Goal: Task Accomplishment & Management: Use online tool/utility

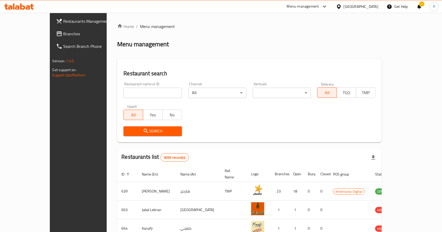
click at [127, 89] on input "search" at bounding box center [152, 93] width 58 height 10
type input "hot n cool"
click at [129, 133] on span "Search" at bounding box center [153, 131] width 50 height 7
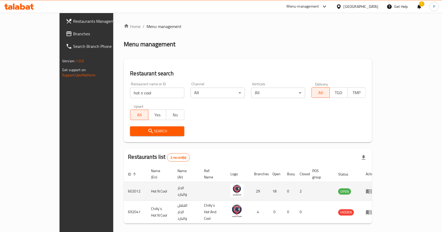
click at [371, 191] on icon "enhanced table" at bounding box center [370, 192] width 2 height 2
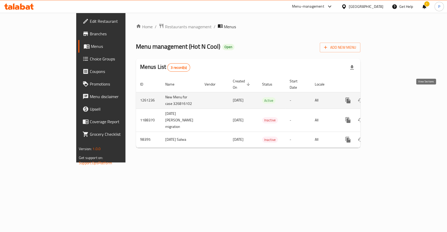
click at [389, 97] on icon "enhanced table" at bounding box center [386, 100] width 6 height 6
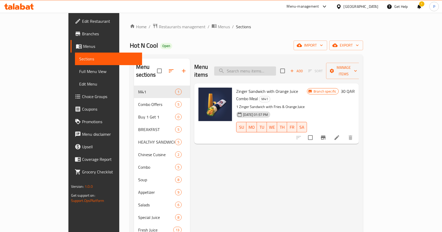
click at [259, 67] on input "search" at bounding box center [245, 71] width 62 height 9
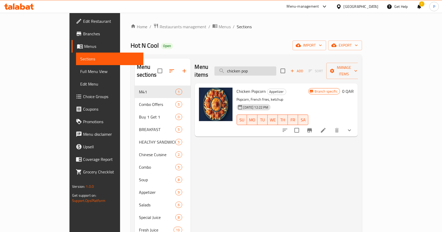
drag, startPoint x: 274, startPoint y: 69, endPoint x: 241, endPoint y: 68, distance: 33.3
click at [241, 68] on input "chicken pop" at bounding box center [245, 71] width 62 height 9
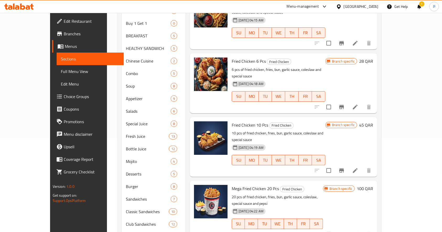
scroll to position [105, 0]
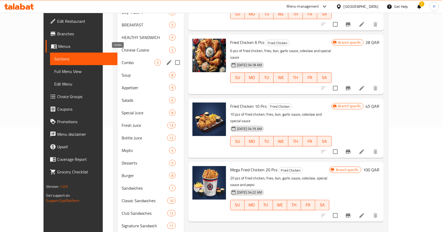
click at [122, 59] on span "Combo" at bounding box center [138, 62] width 33 height 6
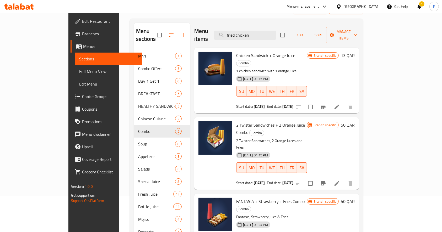
scroll to position [27, 0]
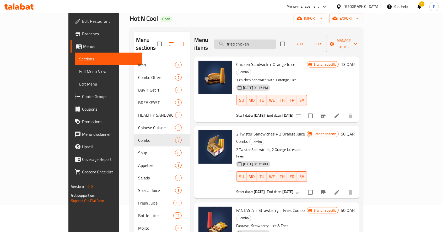
drag, startPoint x: 284, startPoint y: 42, endPoint x: 243, endPoint y: 36, distance: 41.3
click at [243, 40] on input "fried chicken" at bounding box center [245, 44] width 62 height 9
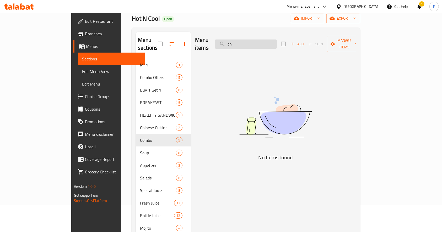
type input "c"
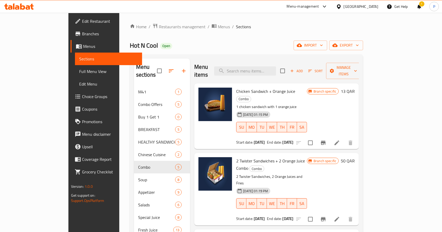
scroll to position [0, 0]
click at [276, 67] on input "search" at bounding box center [245, 71] width 62 height 9
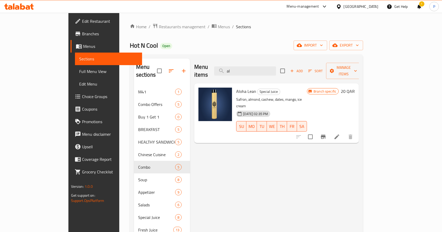
type input "a"
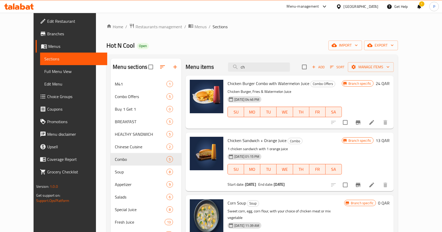
type input "c"
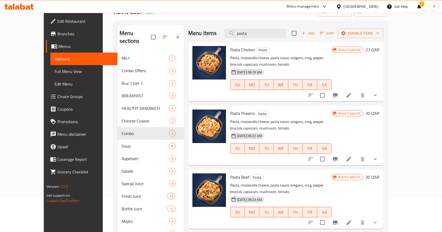
scroll to position [34, 0]
type input "p"
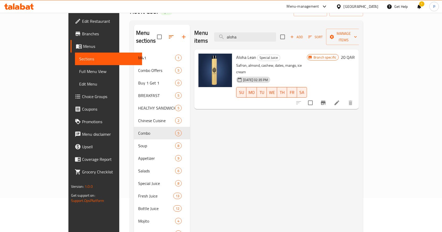
type input "aloha"
